Goal: Task Accomplishment & Management: Complete application form

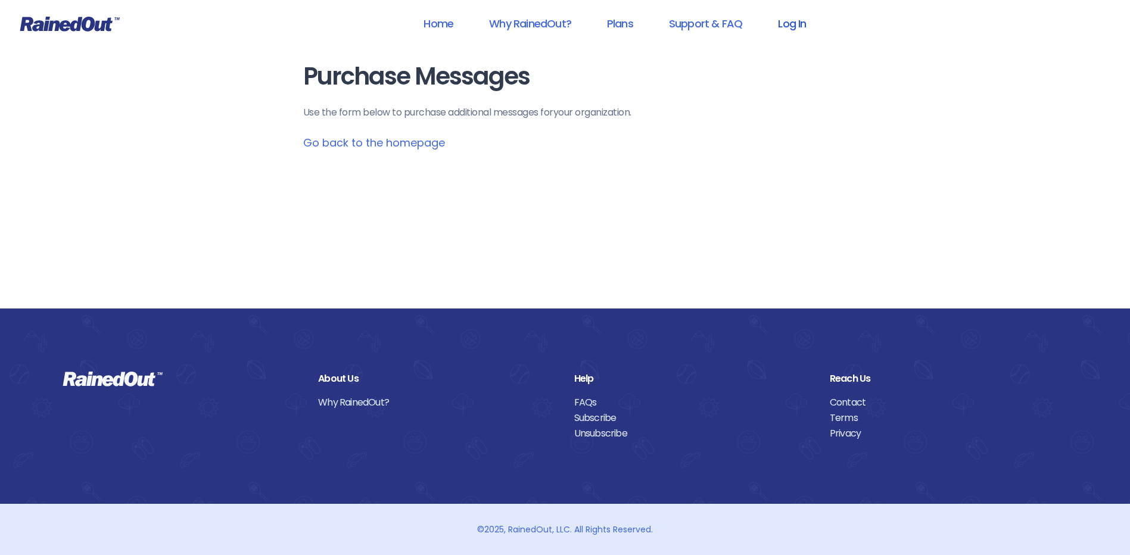
click at [778, 20] on link "Log In" at bounding box center [791, 23] width 59 height 27
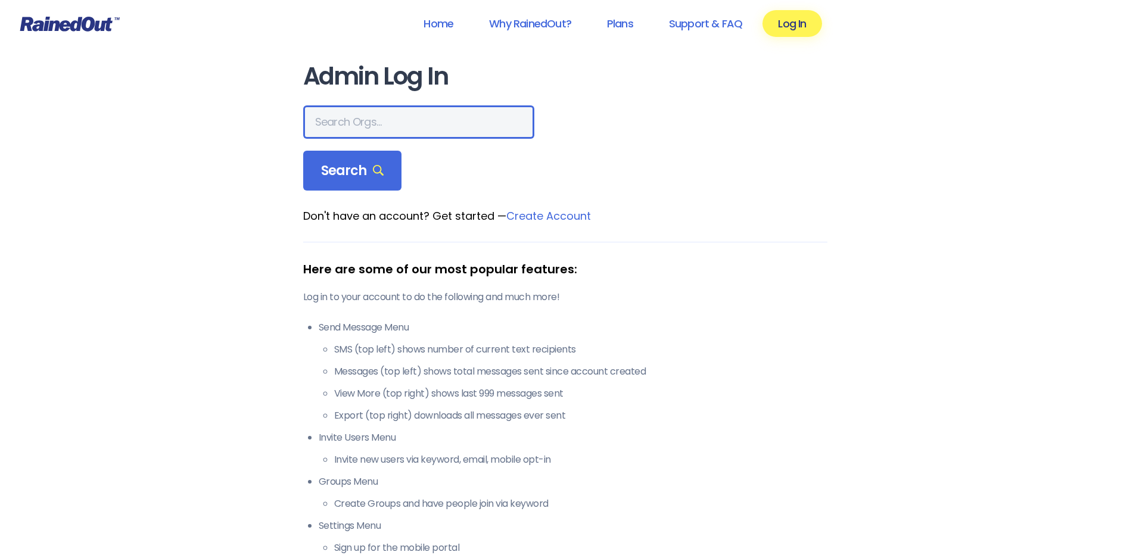
click at [323, 119] on input "text" at bounding box center [418, 121] width 231 height 33
type input "wcs"
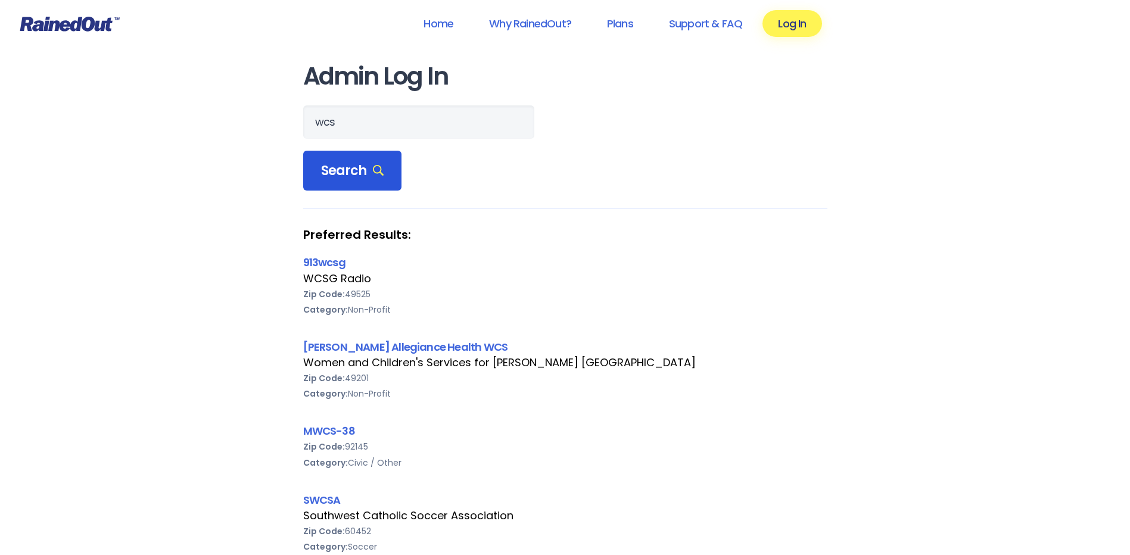
click at [369, 173] on span "Search" at bounding box center [352, 171] width 63 height 17
click at [406, 346] on link "[PERSON_NAME] Allegiance Health WCS" at bounding box center [405, 346] width 205 height 15
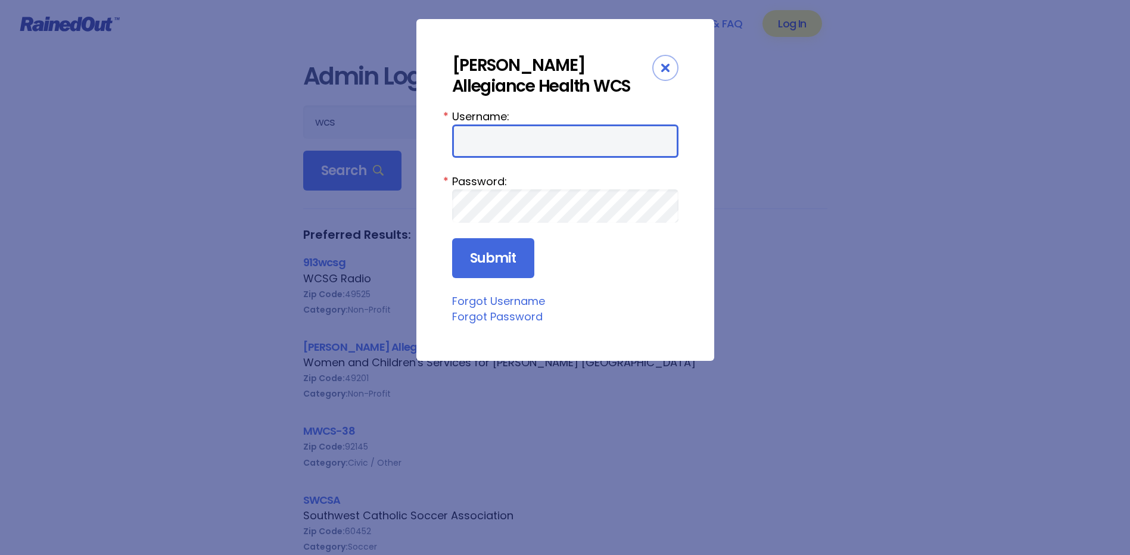
click at [524, 153] on input "Username:" at bounding box center [565, 140] width 226 height 33
type input "amercur1"
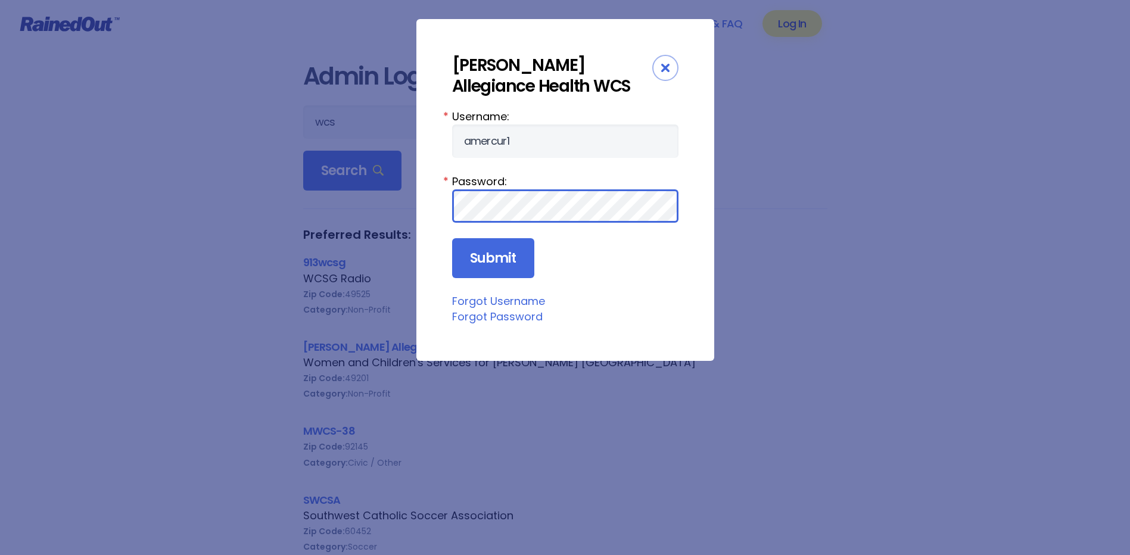
click at [452, 238] on input "Submit" at bounding box center [493, 258] width 82 height 40
